Goal: Communication & Community: Answer question/provide support

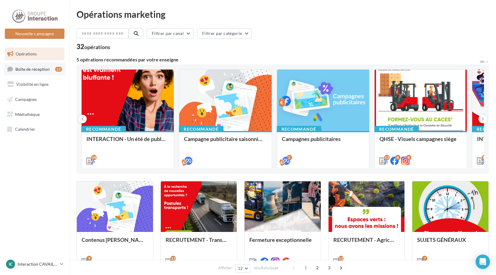
click at [34, 66] on link "Boîte de réception 12" at bounding box center [35, 69] width 62 height 13
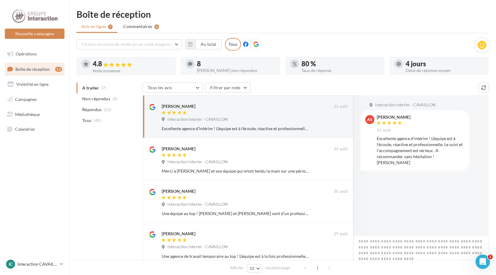
click at [105, 98] on span "Non répondus" at bounding box center [96, 99] width 28 height 6
click at [98, 120] on span "(40)" at bounding box center [98, 120] width 8 height 5
click at [88, 90] on span "A traiter" at bounding box center [90, 88] width 17 height 6
click at [142, 24] on span "Commentaires" at bounding box center [137, 27] width 29 height 6
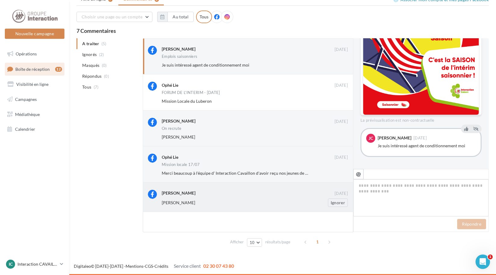
scroll to position [210, 0]
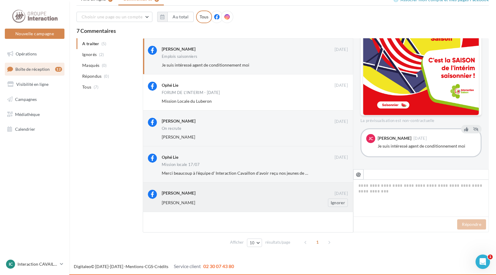
click at [225, 202] on div "Christophe Blanc" at bounding box center [235, 203] width 147 height 6
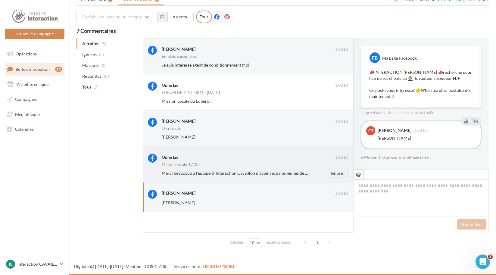
click at [240, 156] on div "Ophé Lie" at bounding box center [248, 157] width 173 height 6
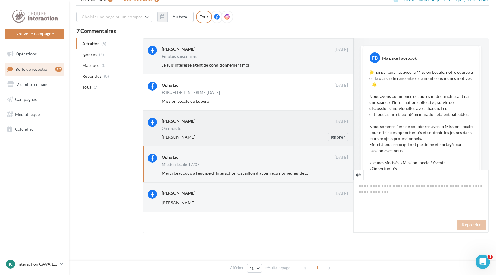
scroll to position [0, 0]
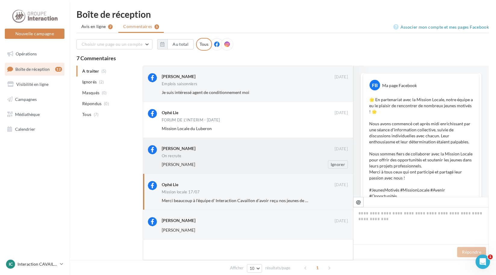
click at [222, 159] on div "On recrute" at bounding box center [255, 156] width 186 height 5
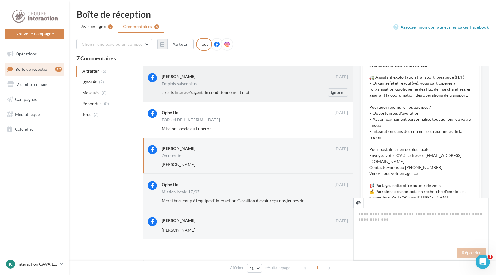
click at [226, 93] on span "Je suis intéressé agent de conditionnement moi" at bounding box center [206, 92] width 88 height 5
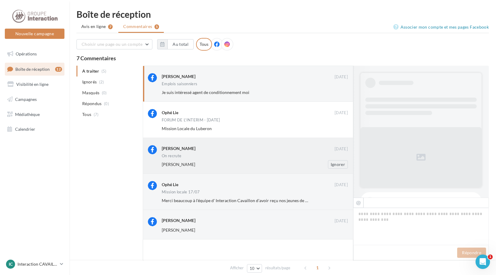
click at [231, 146] on div "Mathis Cynthia" at bounding box center [248, 148] width 173 height 6
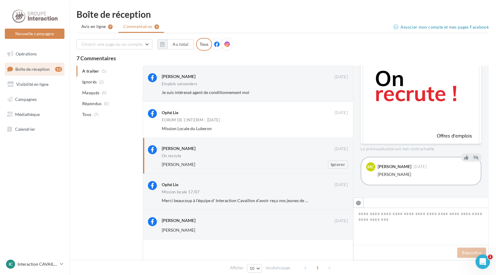
click at [274, 157] on div "On recrute" at bounding box center [255, 156] width 186 height 5
click at [101, 81] on span "(2)" at bounding box center [101, 82] width 5 height 5
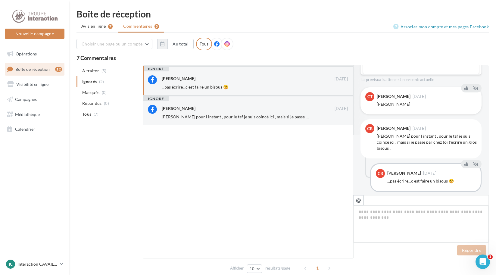
scroll to position [63, 0]
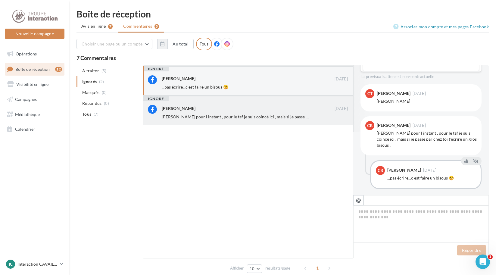
click at [233, 117] on span "Ola pour l instant , pour le taf je suis coincé ici , mais si je passe par chez…" at bounding box center [266, 116] width 209 height 5
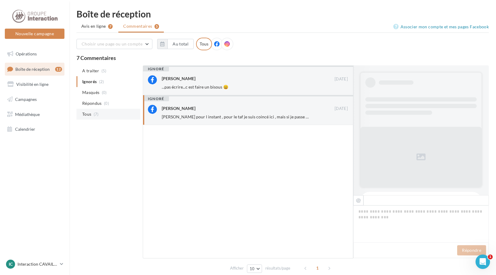
click at [98, 115] on span "(7)" at bounding box center [96, 114] width 5 height 5
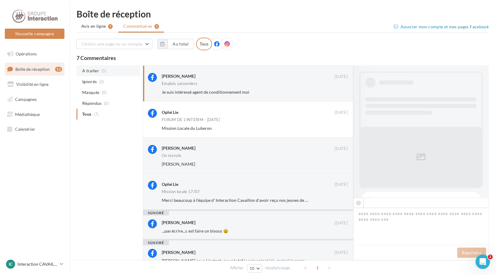
click at [108, 69] on li "A traiter (5)" at bounding box center [109, 70] width 64 height 11
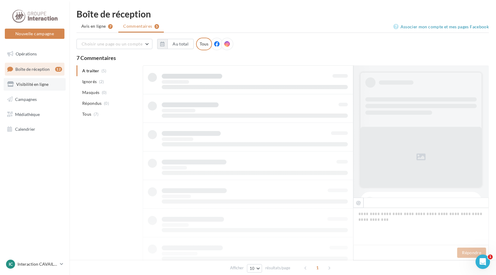
click at [36, 85] on span "Visibilité en ligne" at bounding box center [32, 84] width 32 height 5
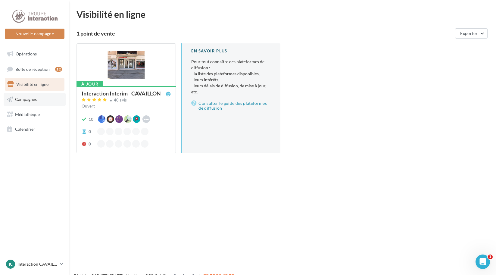
click at [27, 100] on span "Campagnes" at bounding box center [26, 99] width 22 height 5
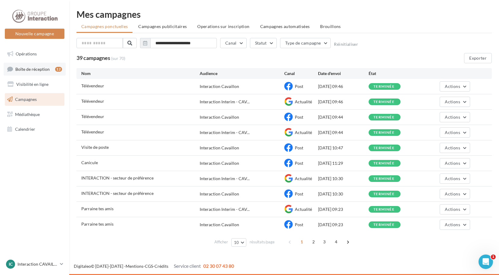
click at [34, 65] on link "Boîte de réception 12" at bounding box center [35, 69] width 62 height 13
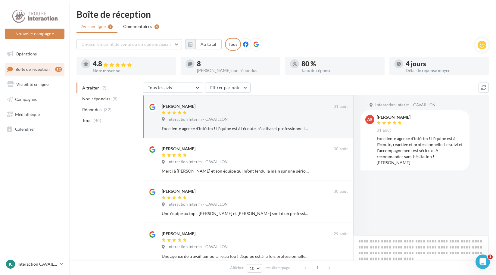
click at [204, 70] on div at bounding box center [230, 72] width 99 height 5
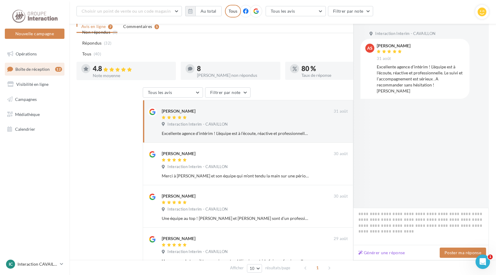
scroll to position [157, 0]
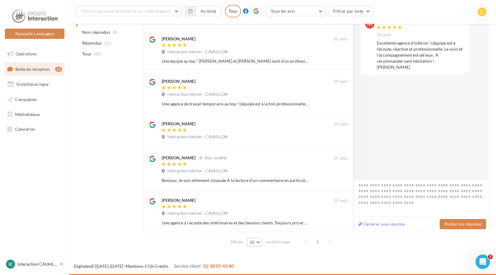
click at [254, 243] on span "10" at bounding box center [252, 242] width 5 height 5
click at [259, 221] on button "25" at bounding box center [268, 221] width 42 height 11
click at [256, 243] on button "25" at bounding box center [254, 242] width 15 height 8
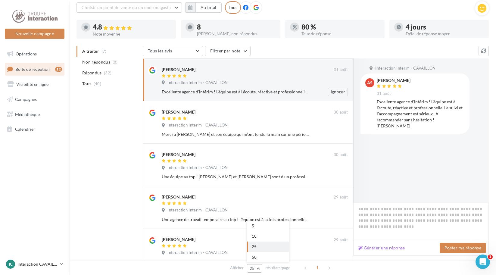
scroll to position [0, 0]
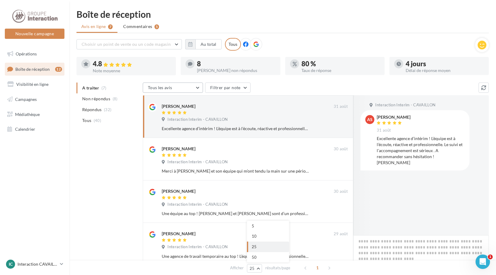
click at [188, 89] on button "Tous les avis" at bounding box center [173, 88] width 60 height 10
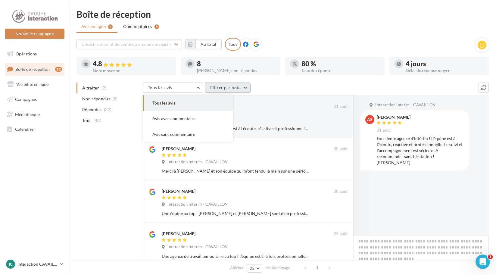
click at [223, 88] on button "Filtrer par note" at bounding box center [228, 88] width 46 height 10
